Goal: Task Accomplishment & Management: Use online tool/utility

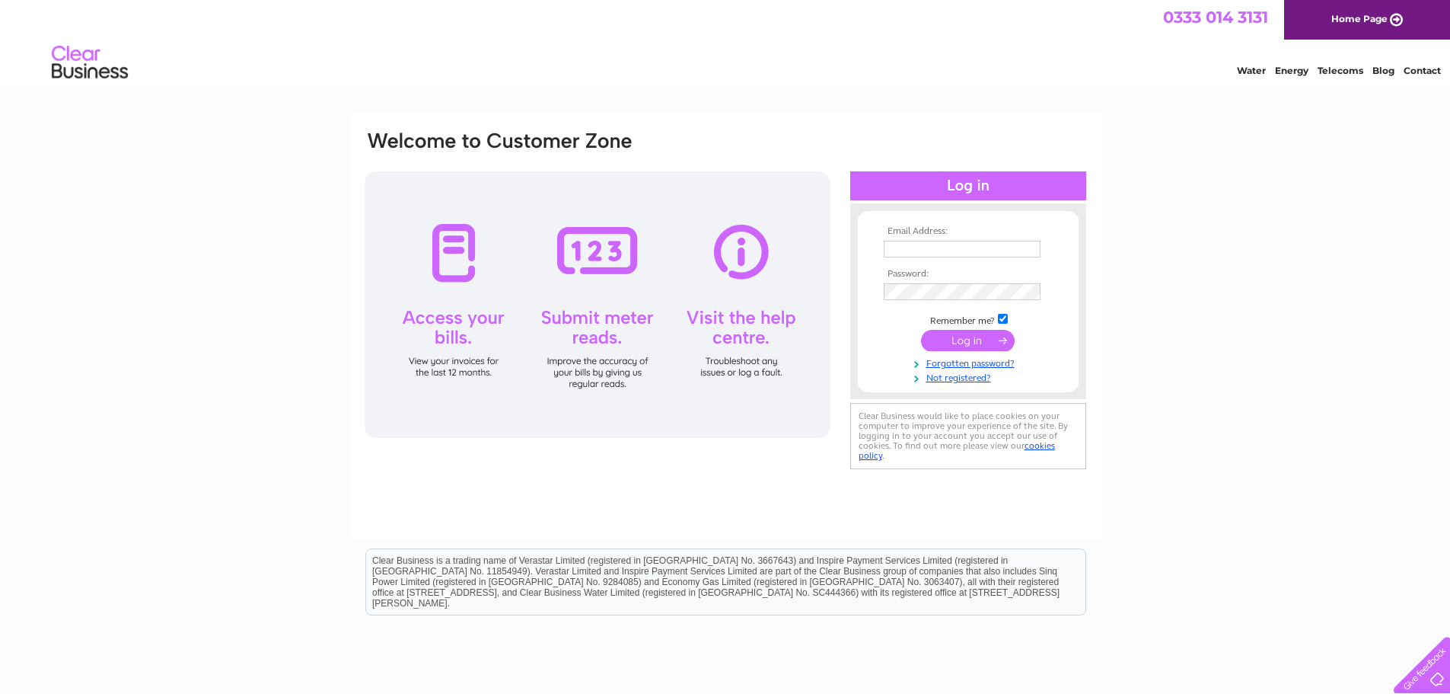
type input "[EMAIL_ADDRESS][DOMAIN_NAME]"
click at [975, 339] on input "submit" at bounding box center [968, 340] width 94 height 21
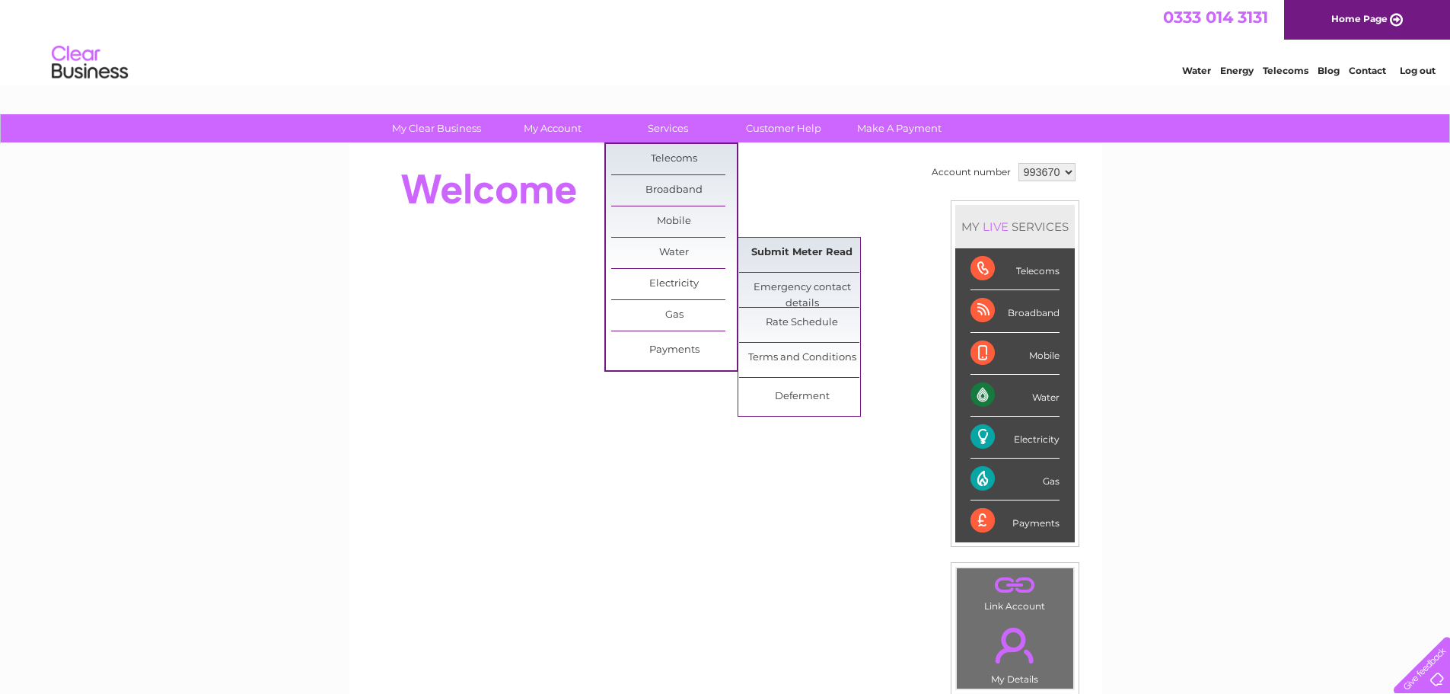
click at [827, 263] on link "Submit Meter Read" at bounding box center [802, 253] width 126 height 30
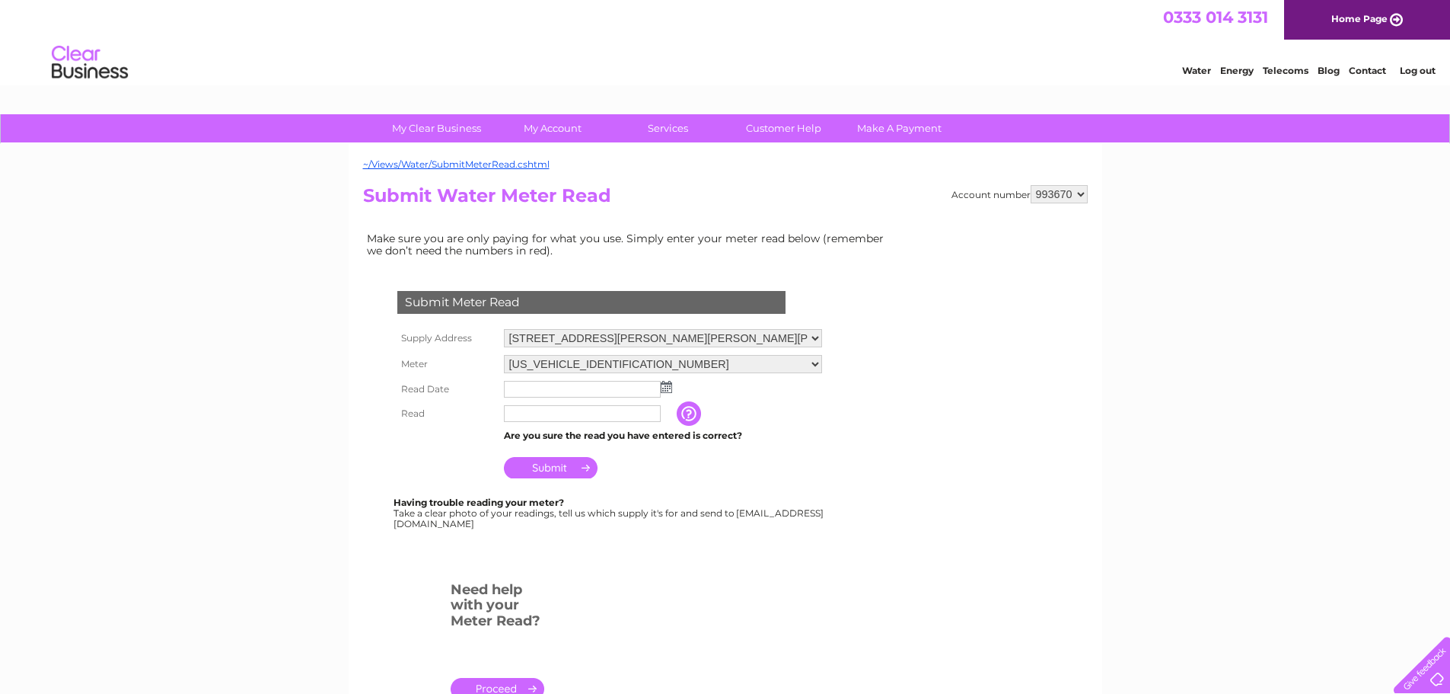
click at [667, 389] on img at bounding box center [666, 387] width 11 height 12
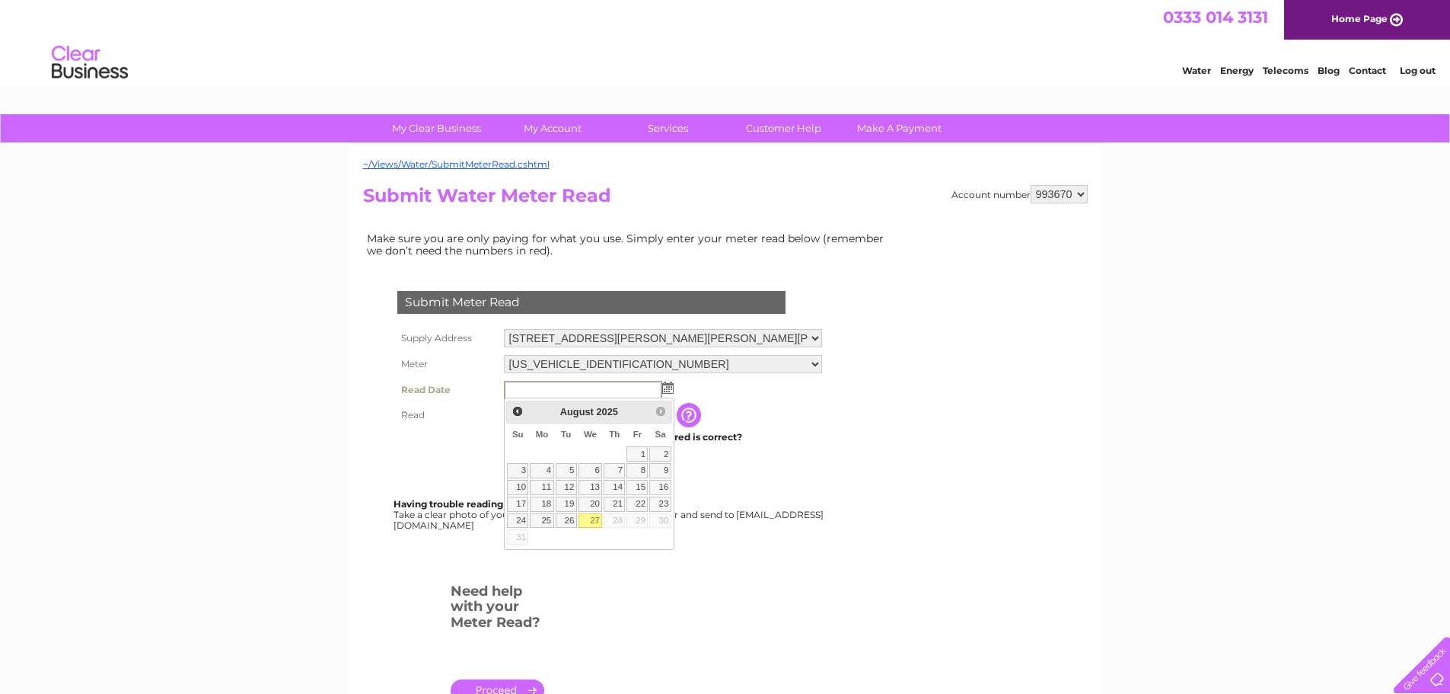
click at [586, 522] on link "27" at bounding box center [591, 520] width 24 height 15
type input "2025/08/27"
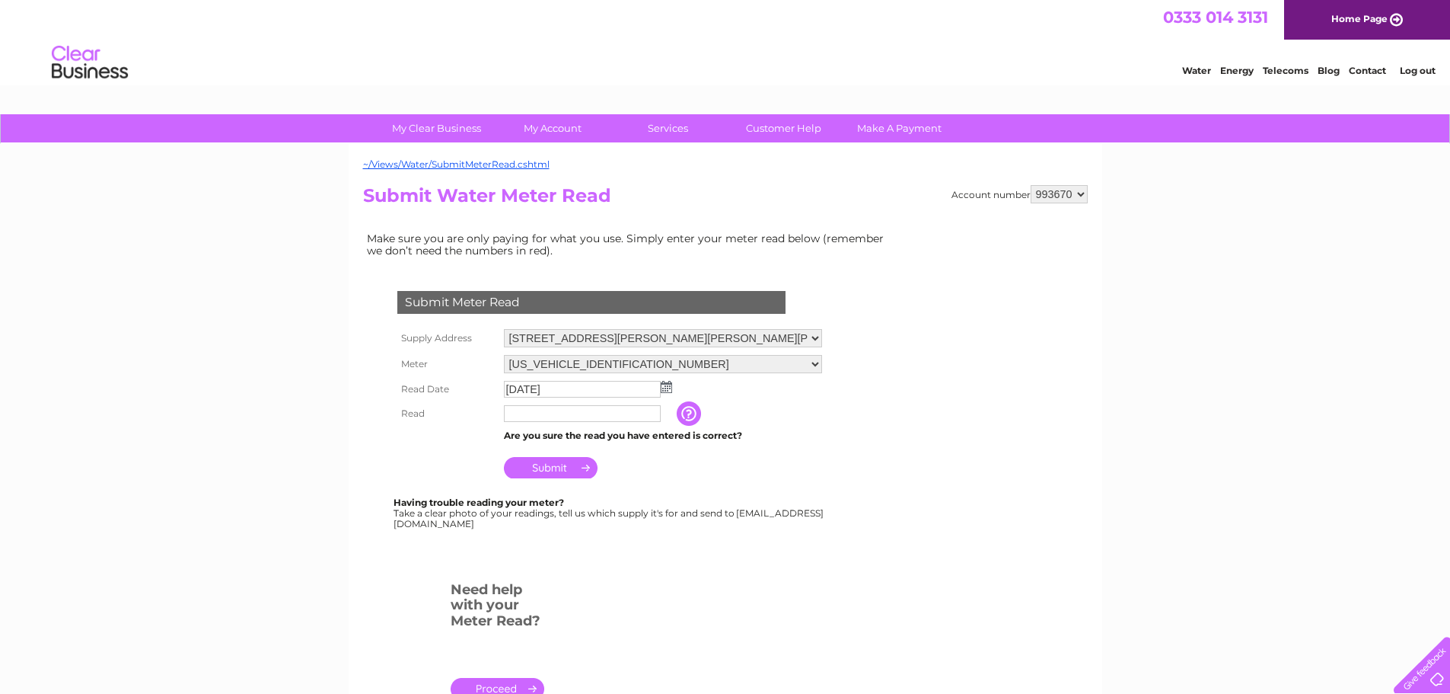
click at [575, 421] on input "text" at bounding box center [582, 413] width 157 height 17
type input "239"
click at [563, 462] on input "Submit" at bounding box center [551, 468] width 94 height 21
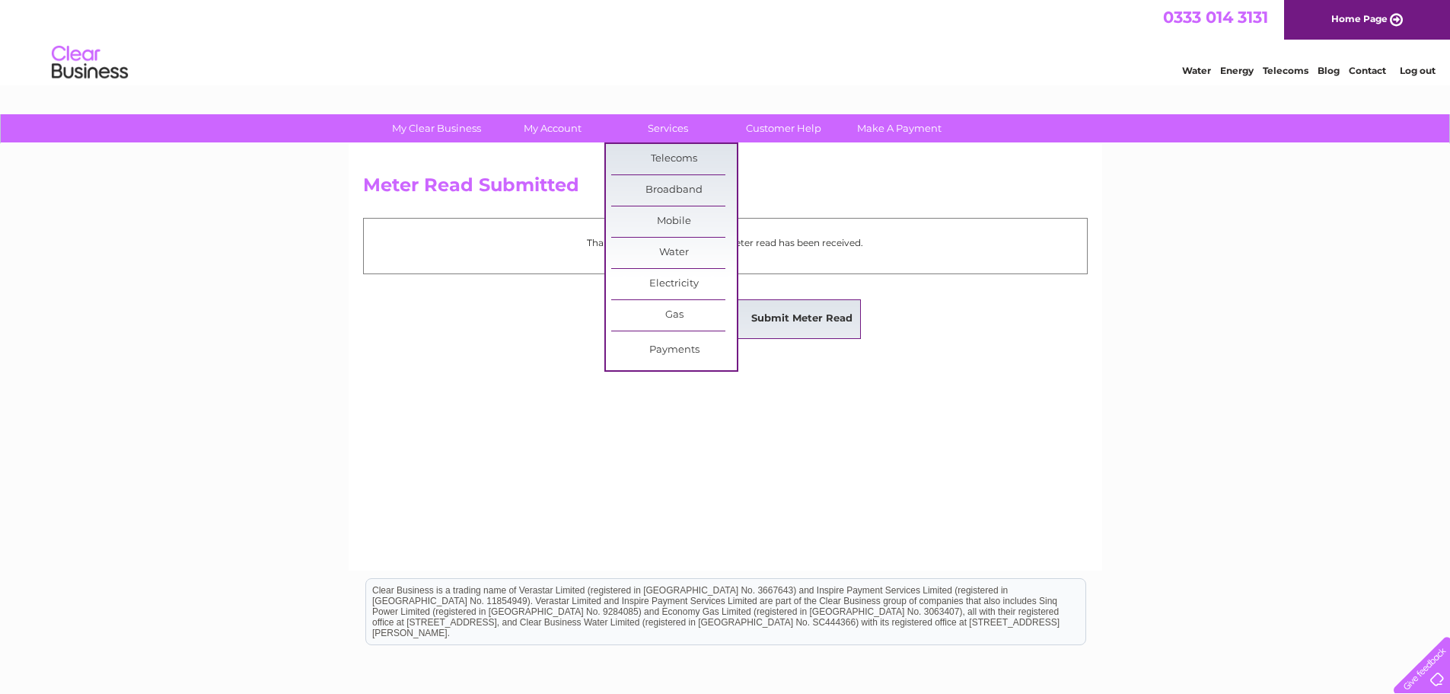
click at [825, 321] on link "Submit Meter Read" at bounding box center [802, 319] width 126 height 30
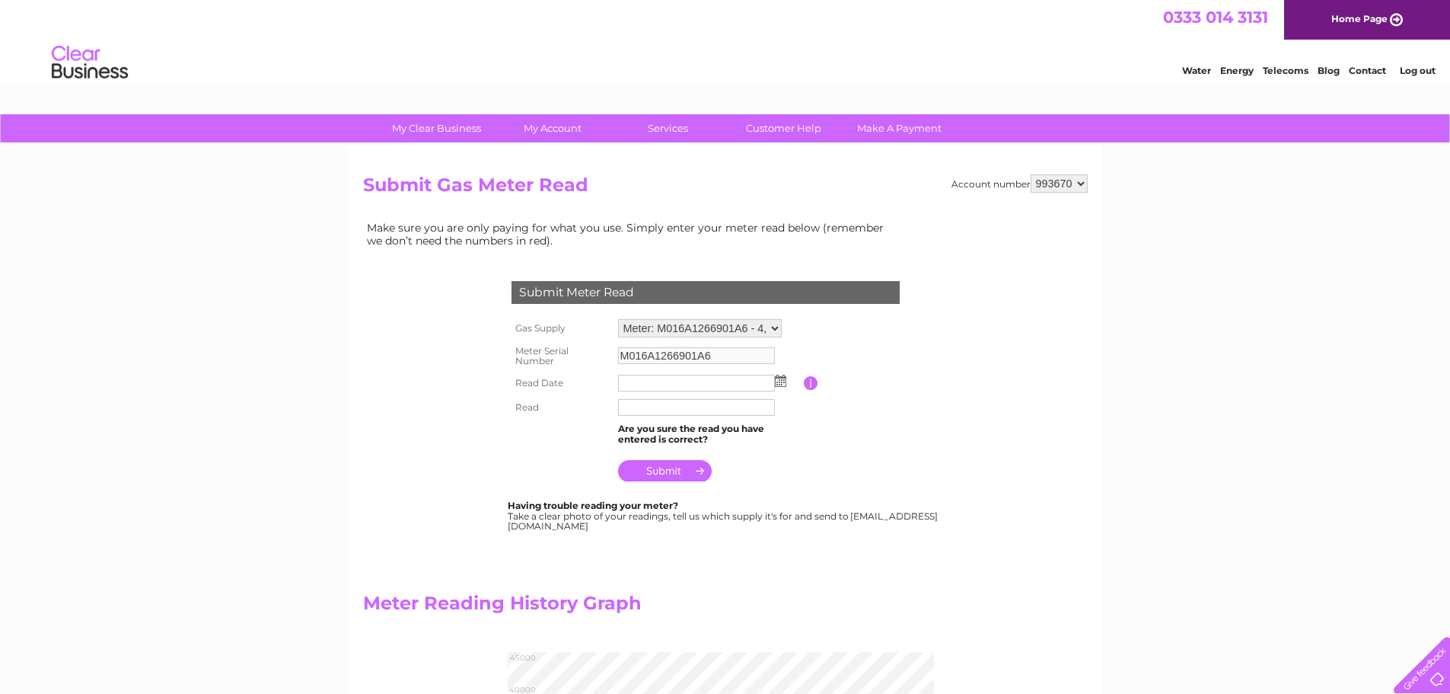
click at [783, 388] on td at bounding box center [709, 383] width 190 height 24
click at [783, 385] on img at bounding box center [780, 381] width 11 height 12
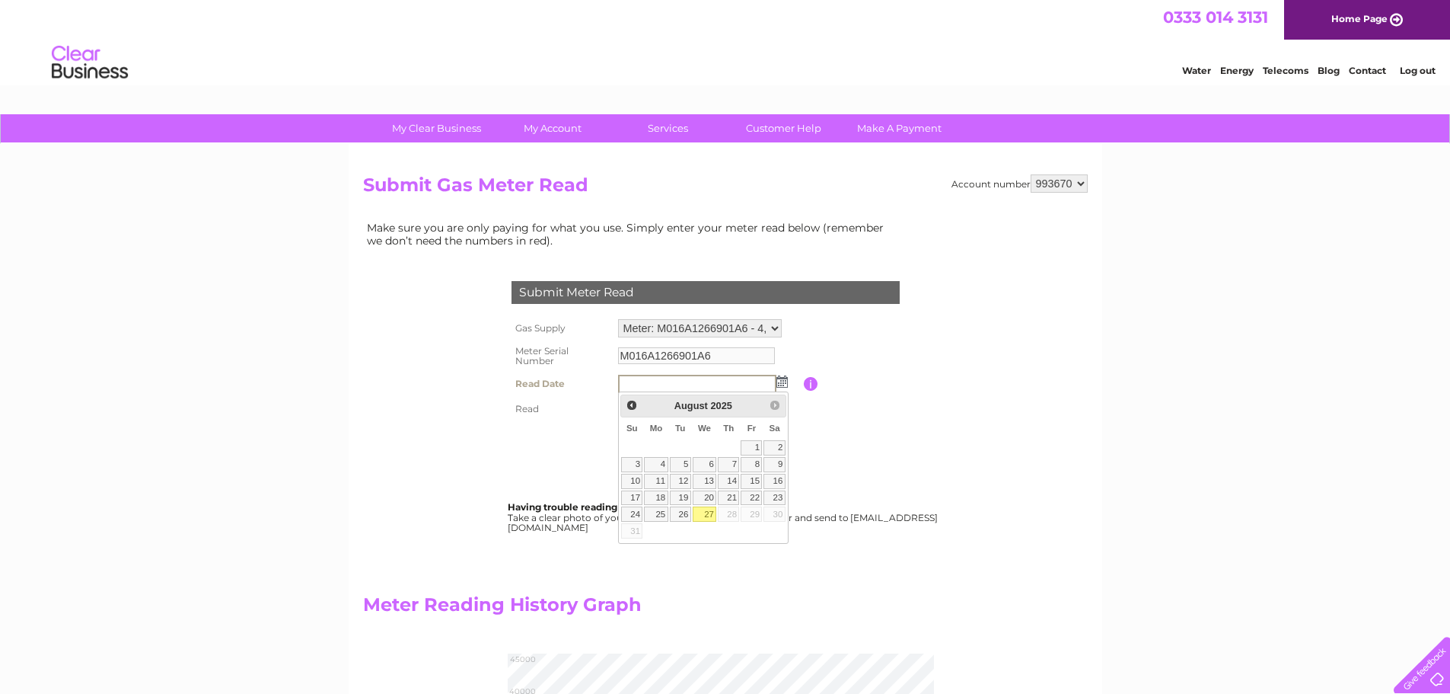
click at [700, 513] on link "27" at bounding box center [705, 513] width 24 height 15
type input "2025/08/27"
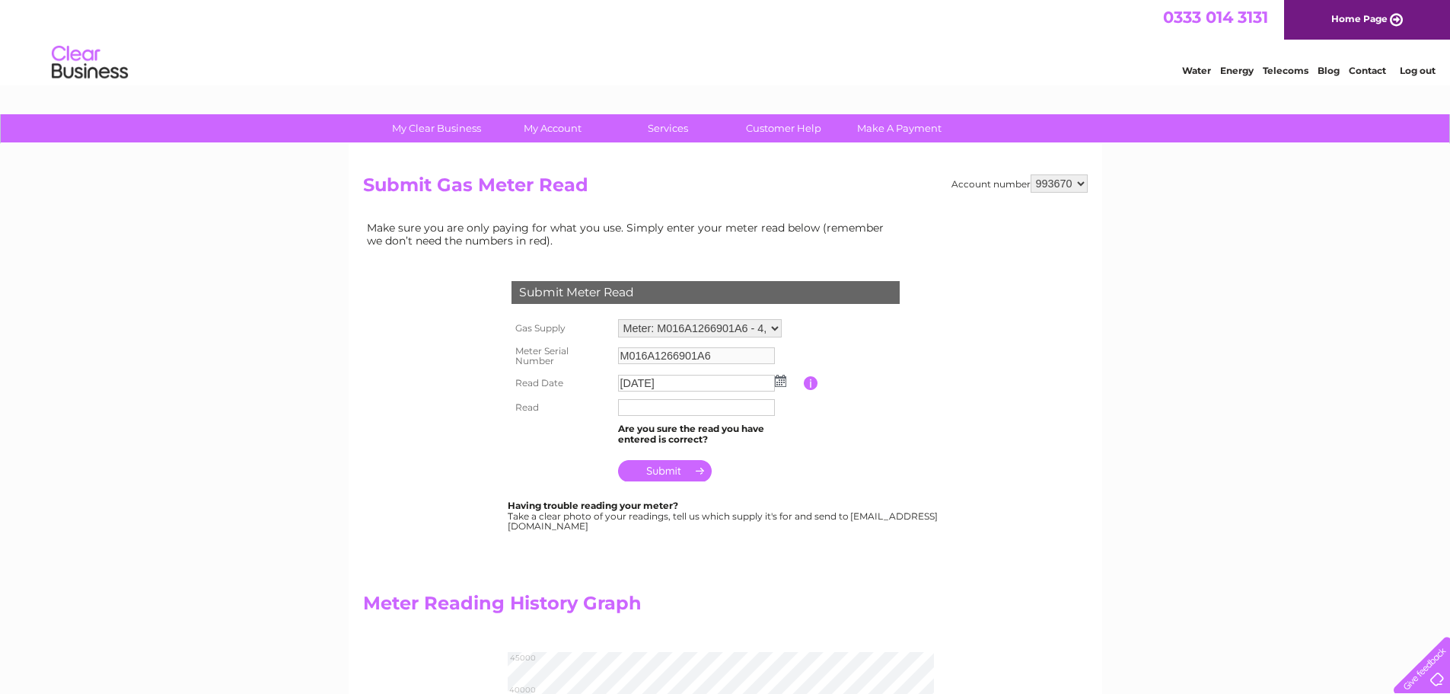
click at [675, 404] on input "text" at bounding box center [696, 407] width 157 height 17
type input "040505"
click at [690, 465] on input "submit" at bounding box center [665, 471] width 94 height 21
